Goal: Task Accomplishment & Management: Use online tool/utility

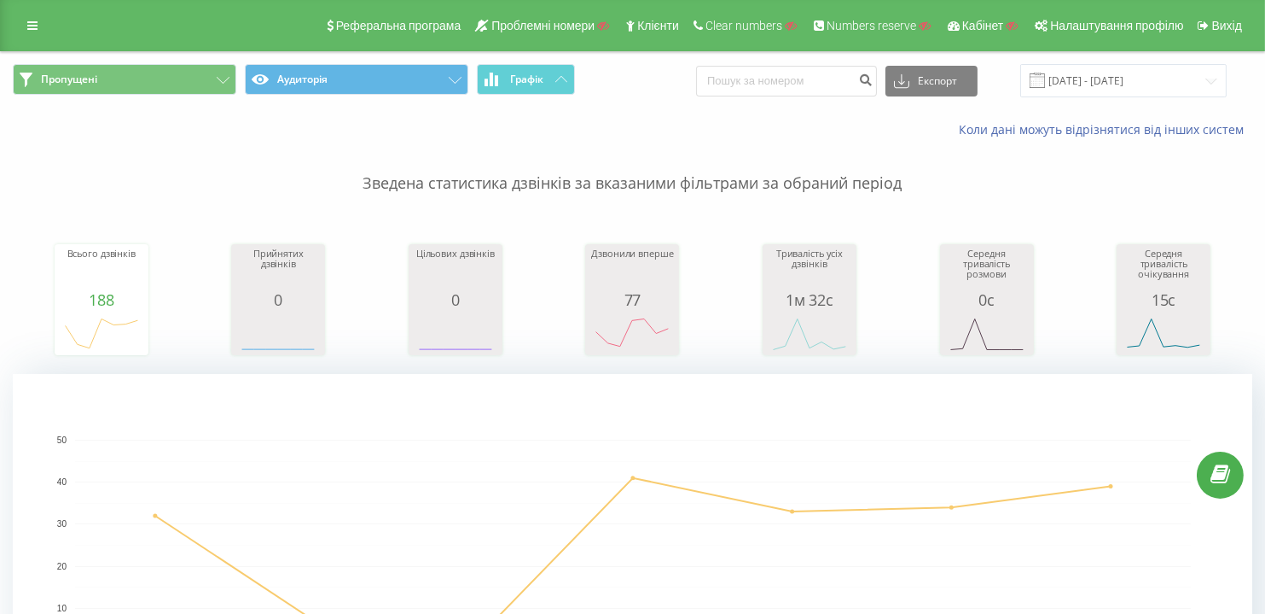
click at [49, 26] on div "Реферальна програма Проблемні номери Клієнти Clear numbers Numbers reserve Кабі…" at bounding box center [632, 25] width 1265 height 51
click at [35, 28] on icon at bounding box center [32, 26] width 10 height 12
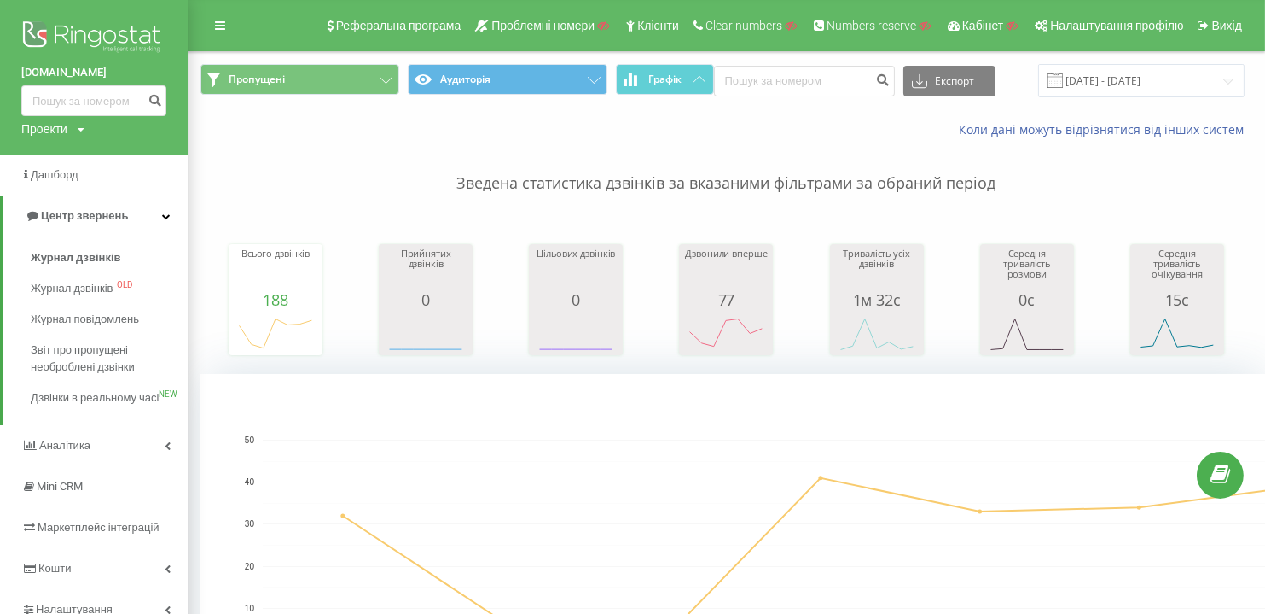
click at [48, 124] on div "Проекти" at bounding box center [44, 128] width 46 height 17
click at [58, 148] on input "text" at bounding box center [68, 155] width 85 height 25
paste input "dtp.advocate.od"
type input "dtp.advocate.od"
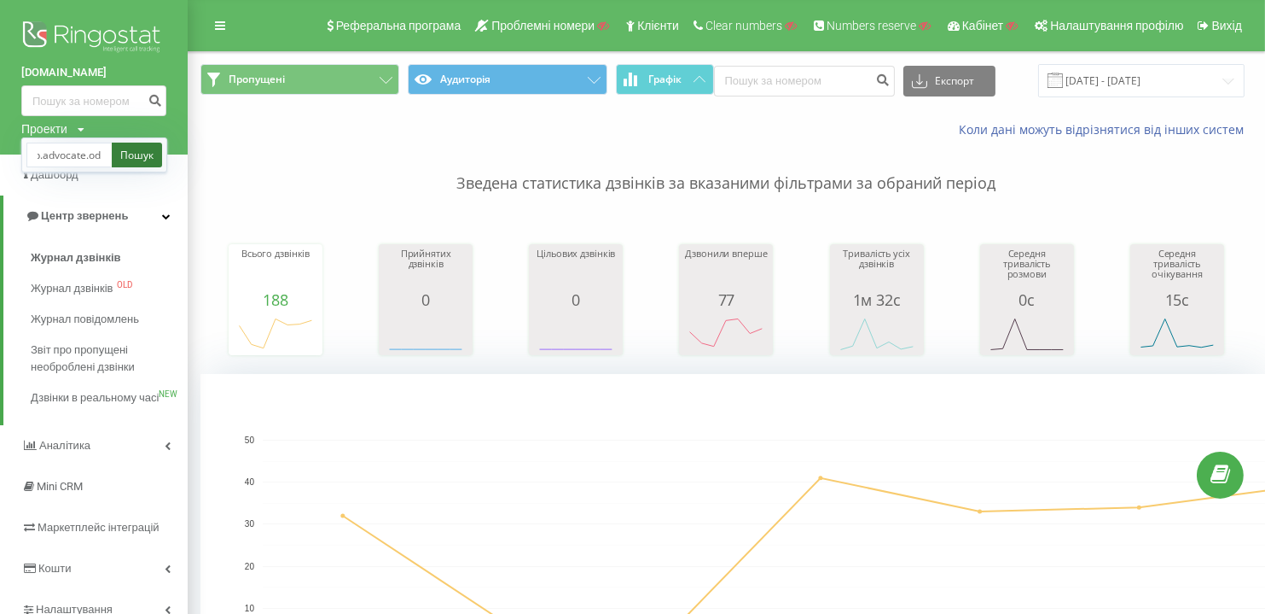
scroll to position [0, 0]
click at [137, 147] on link "Пошук" at bounding box center [137, 155] width 50 height 25
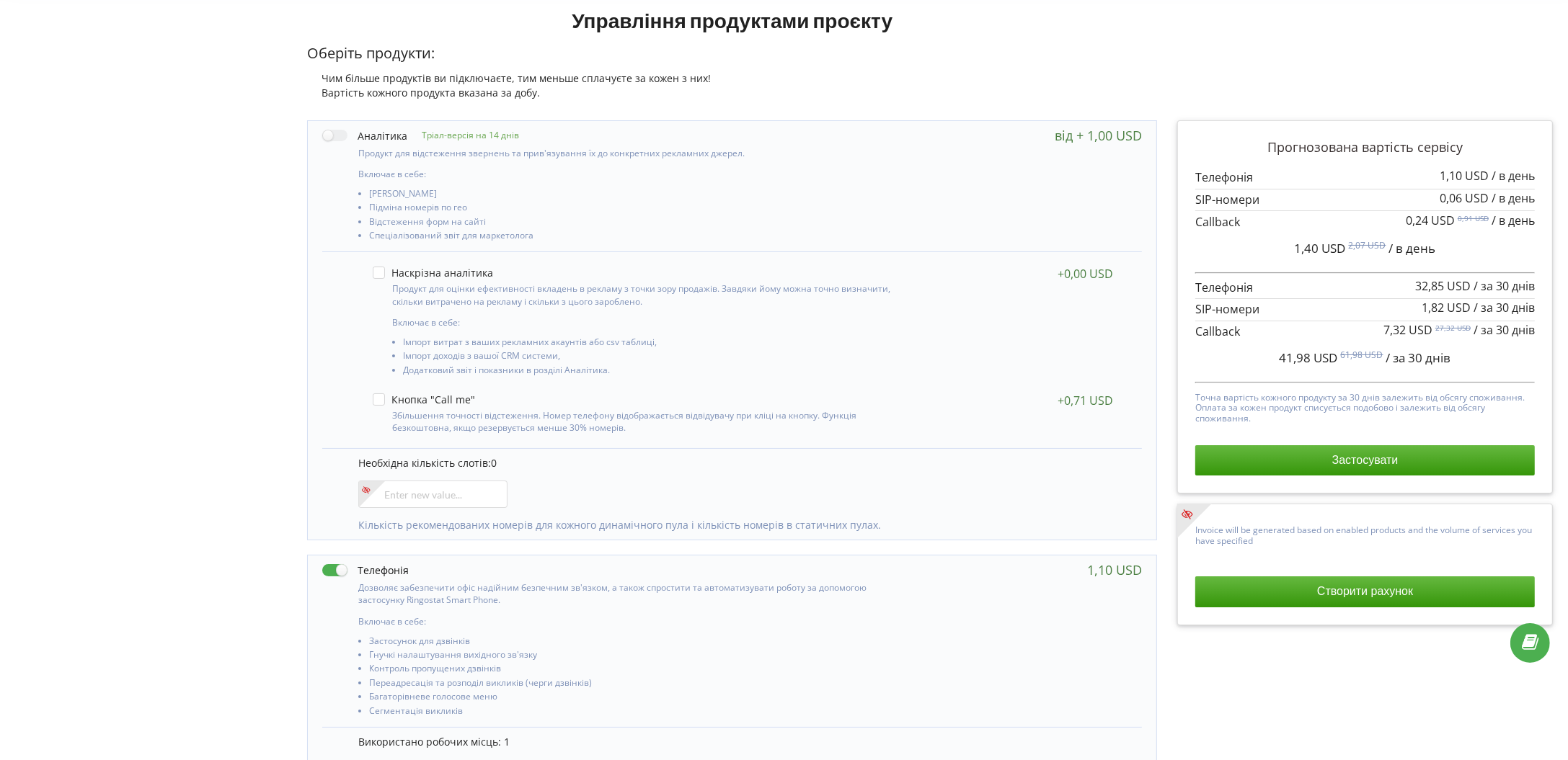
scroll to position [477, 0]
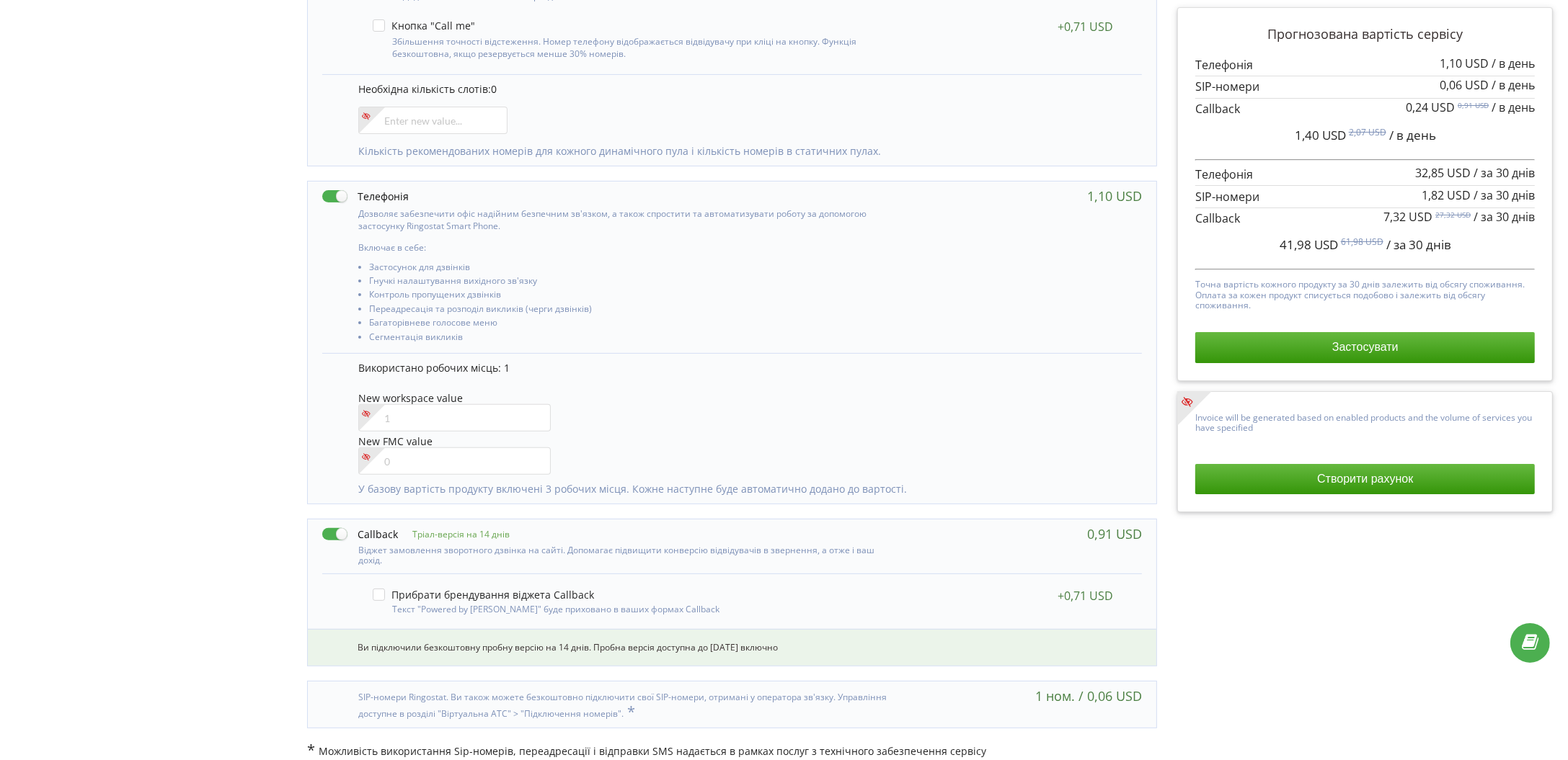
drag, startPoint x: 130, startPoint y: 317, endPoint x: 137, endPoint y: 308, distance: 11.4
click at [130, 317] on div "Управління продуктами проєкту Оберіть продукти: Чим більше продуктів ви підключ…" at bounding box center [784, 197] width 1558 height 1143
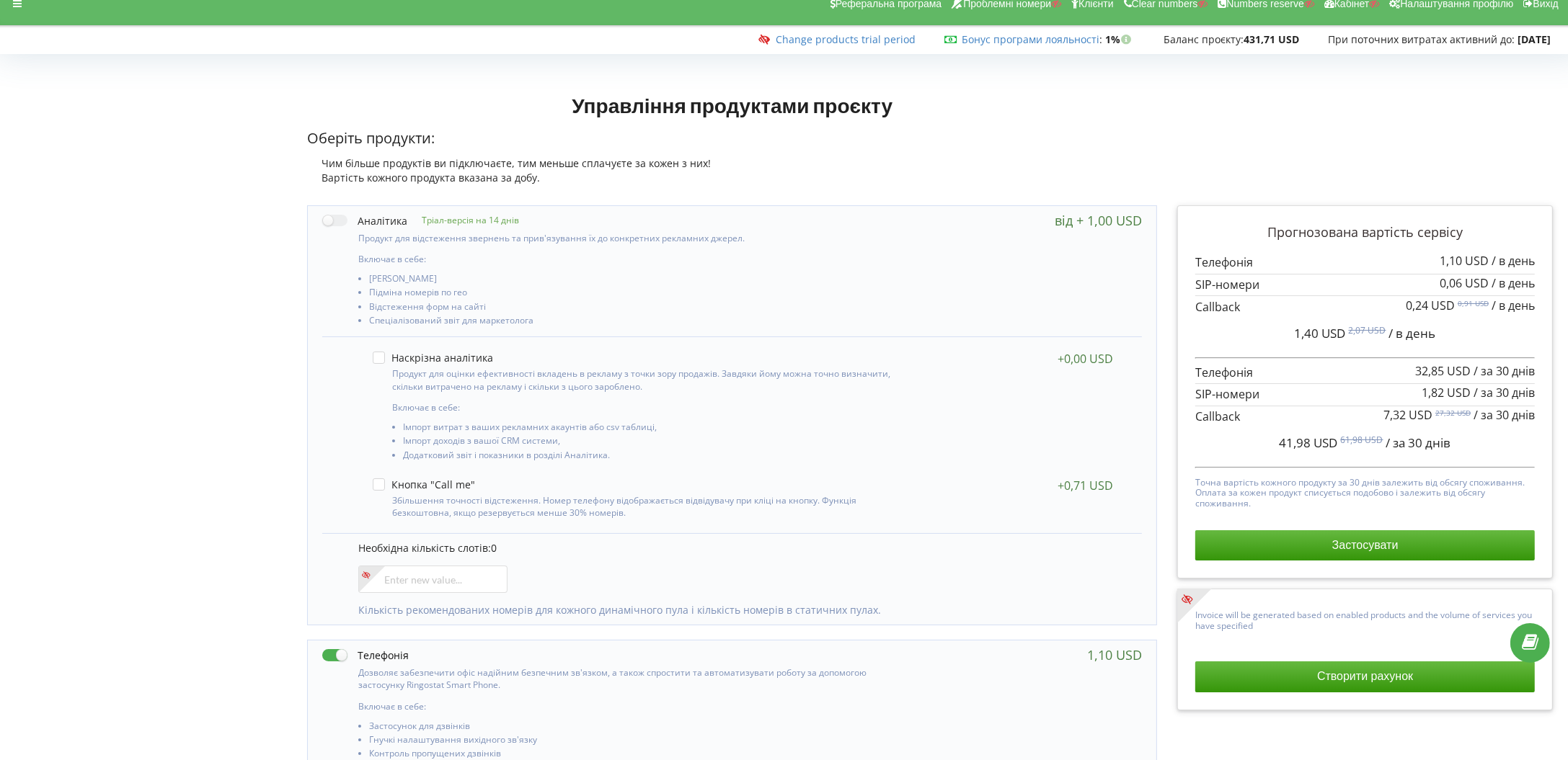
scroll to position [0, 0]
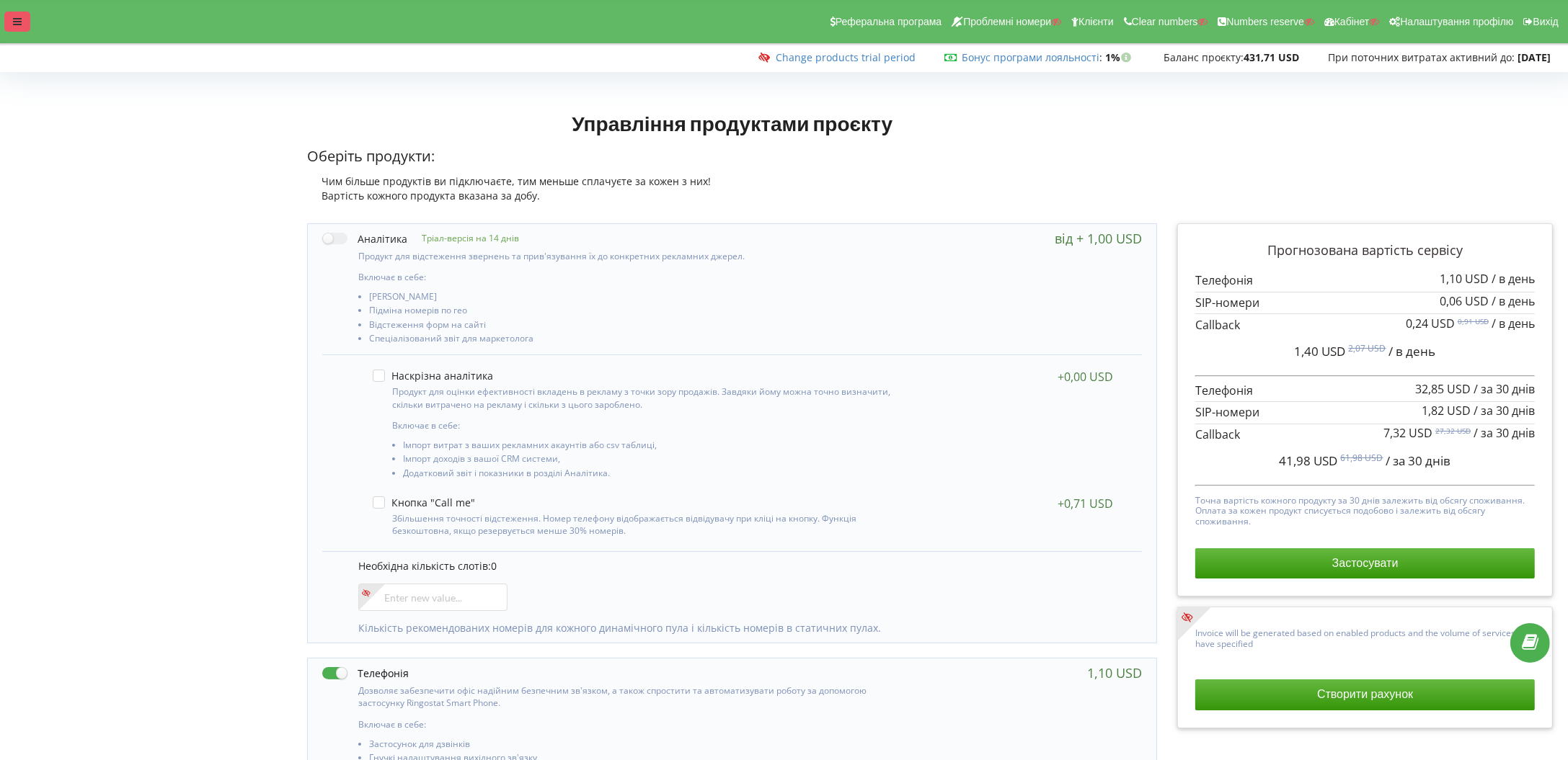
click at [12, 21] on div at bounding box center [17, 22] width 26 height 20
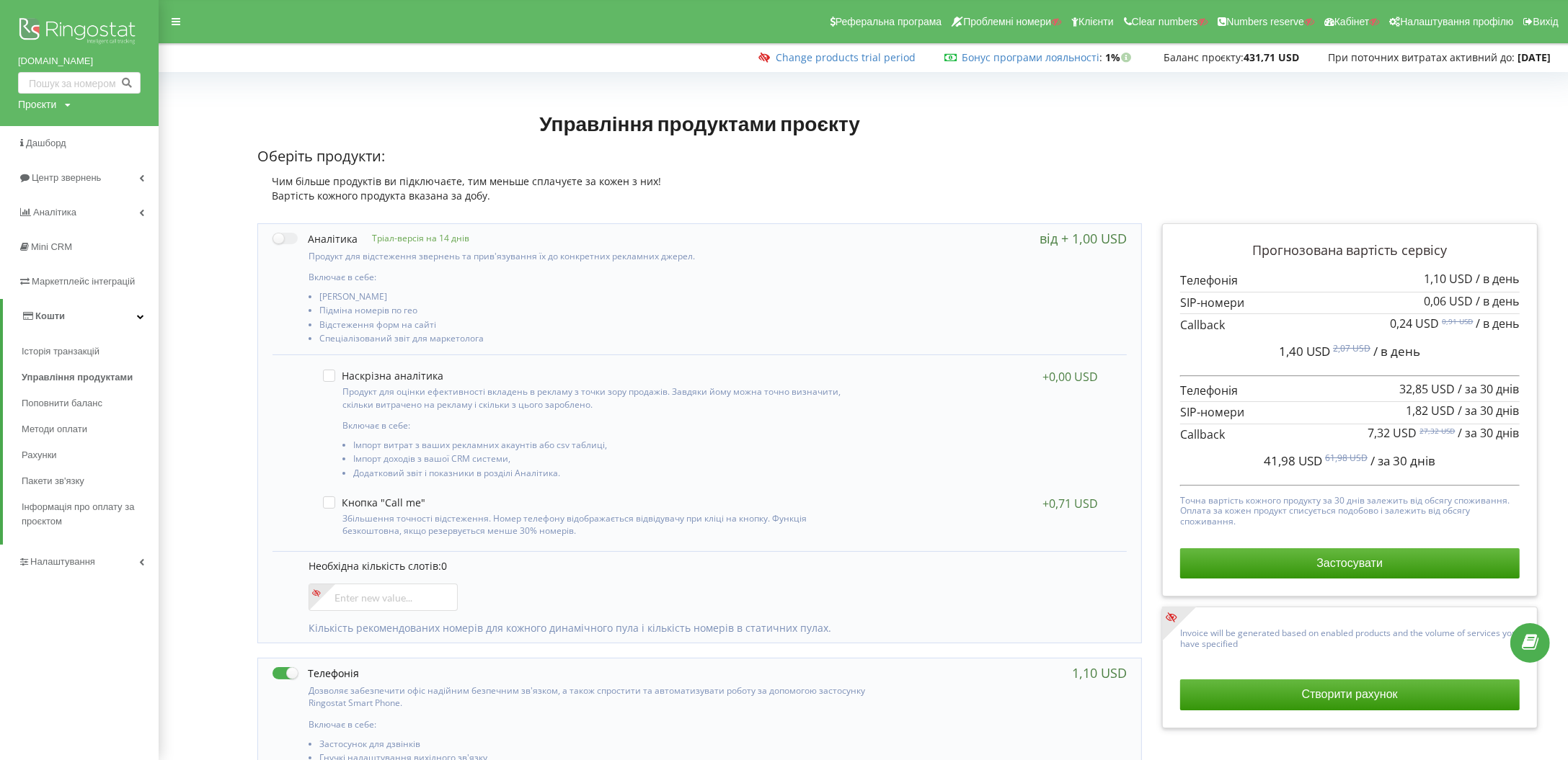
click at [46, 106] on div "Проєкти" at bounding box center [36, 104] width 38 height 14
click at [55, 129] on input "text" at bounding box center [63, 134] width 72 height 21
paste input "[DOMAIN_NAME]"
type input "[DOMAIN_NAME]"
click at [128, 131] on span "Пошук" at bounding box center [118, 134] width 26 height 13
